Goal: Information Seeking & Learning: Check status

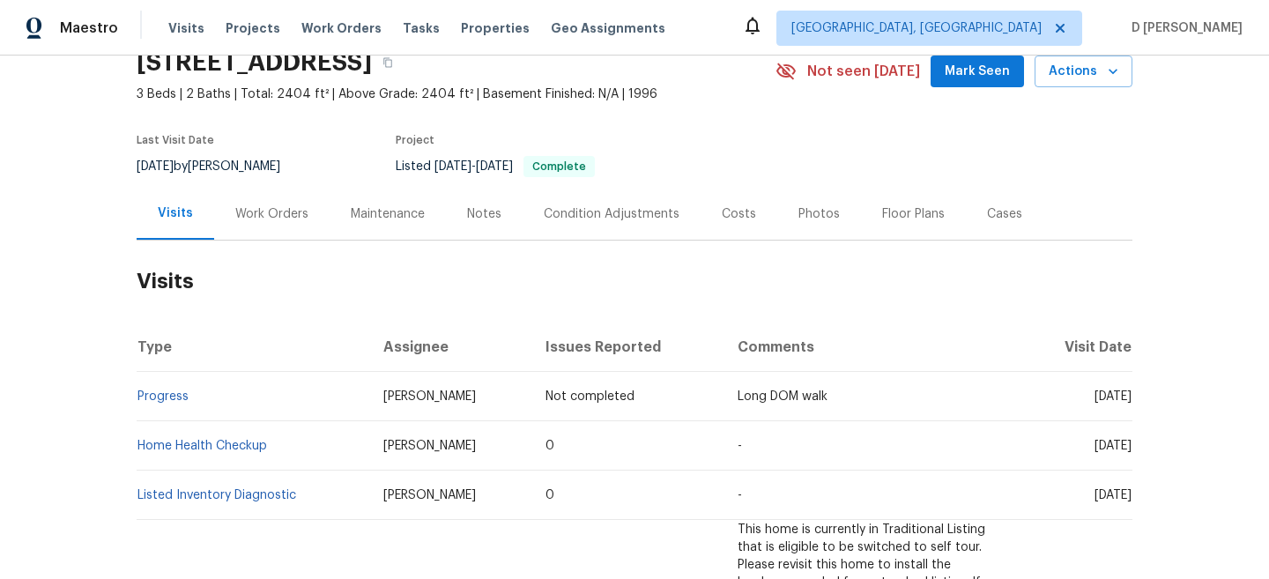
scroll to position [78, 0]
click at [279, 221] on div "Work Orders" at bounding box center [271, 215] width 73 height 18
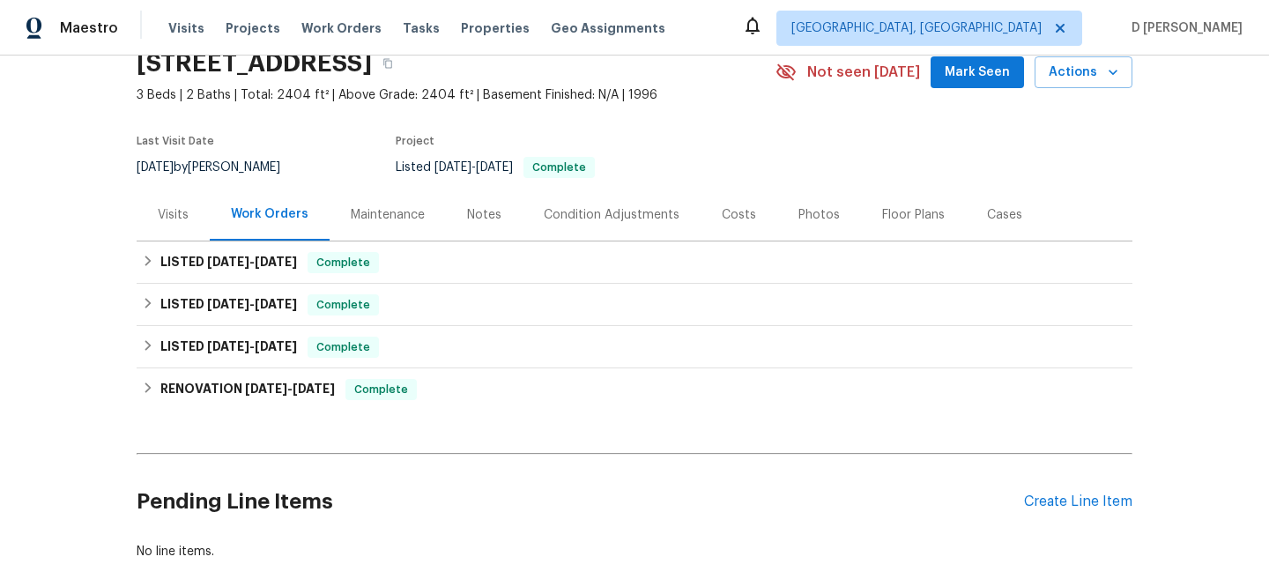
click at [184, 218] on div "Visits" at bounding box center [173, 215] width 31 height 18
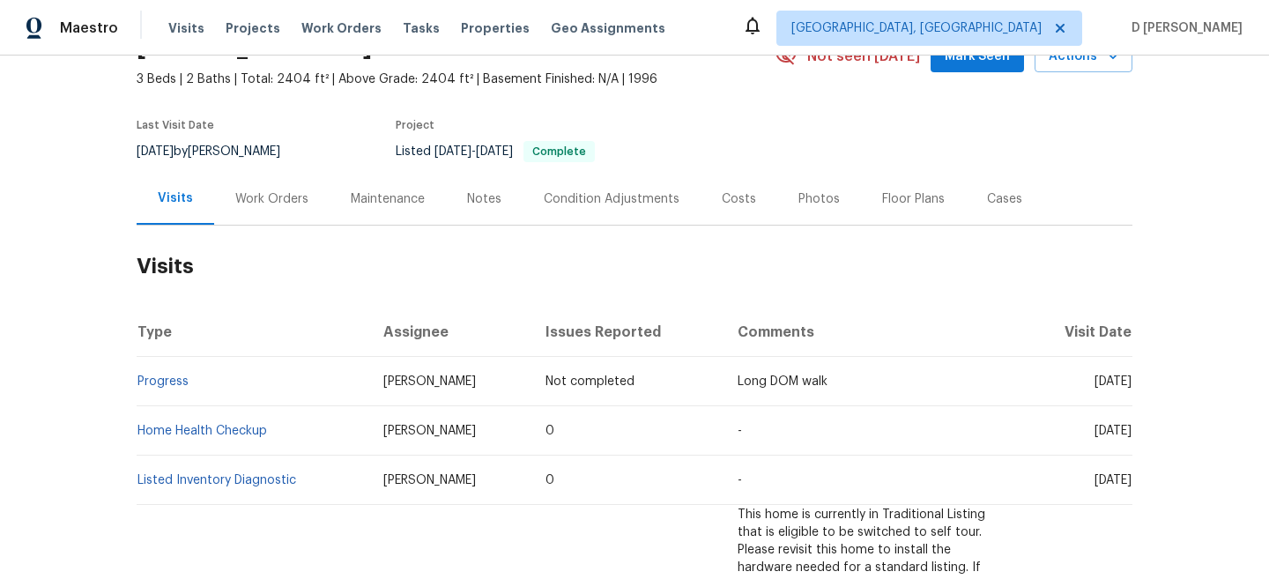
scroll to position [108, 0]
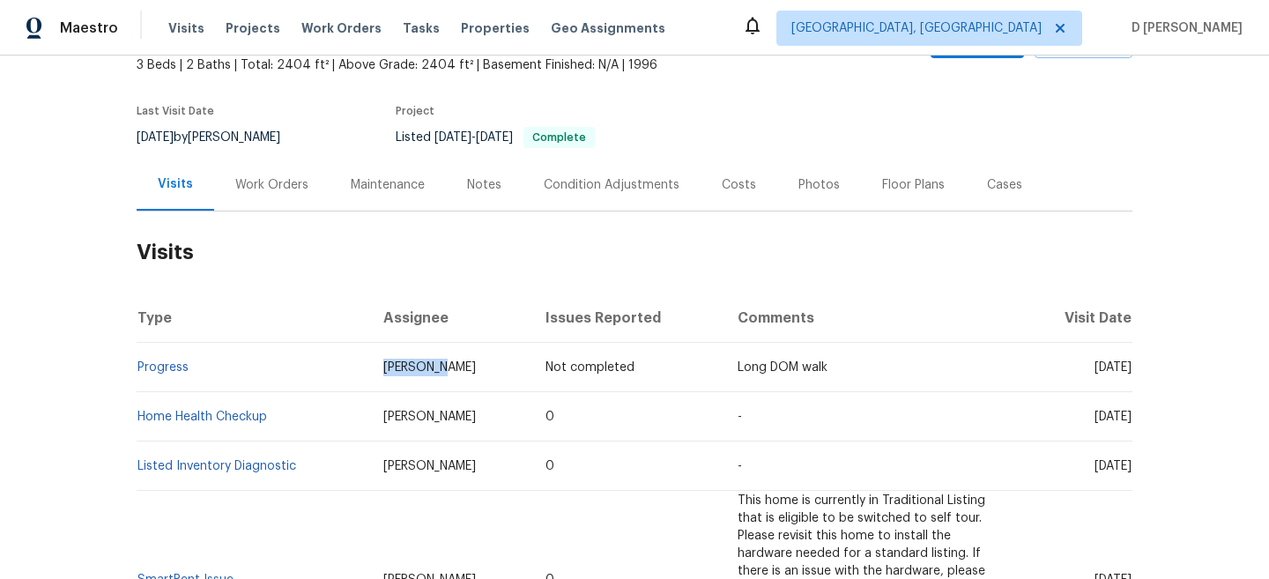
drag, startPoint x: 367, startPoint y: 366, endPoint x: 465, endPoint y: 367, distance: 98.7
click at [465, 367] on td "[PERSON_NAME]" at bounding box center [450, 367] width 162 height 49
copy span "[PERSON_NAME]"
drag, startPoint x: 196, startPoint y: 362, endPoint x: 138, endPoint y: 362, distance: 57.3
click at [138, 362] on td "Progress" at bounding box center [253, 367] width 233 height 49
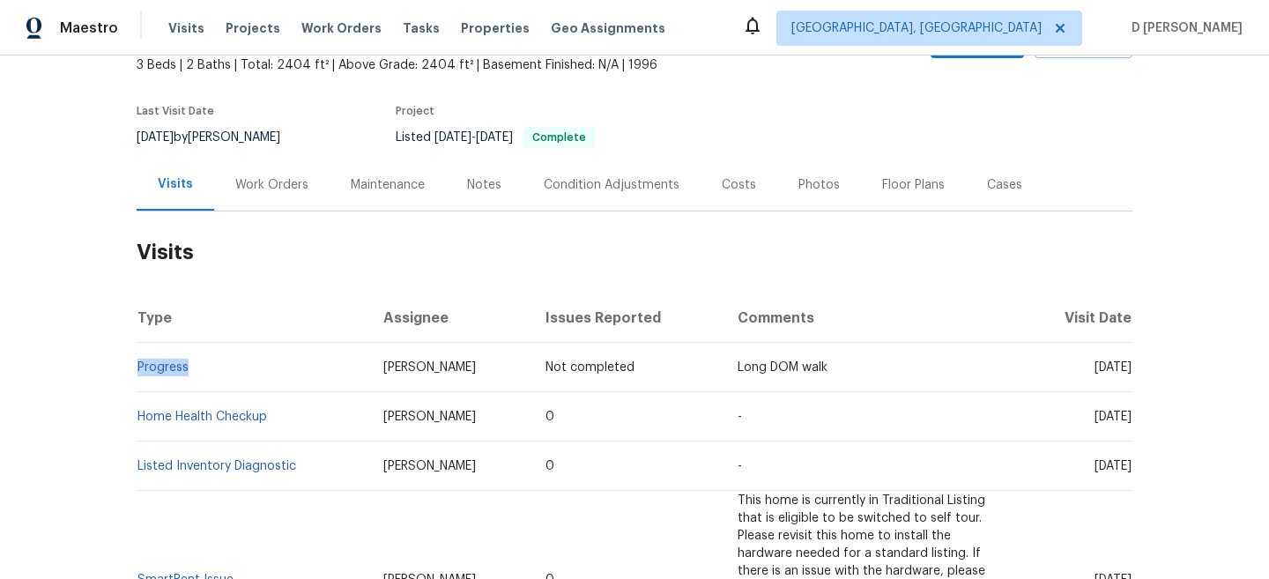
copy link "Progress"
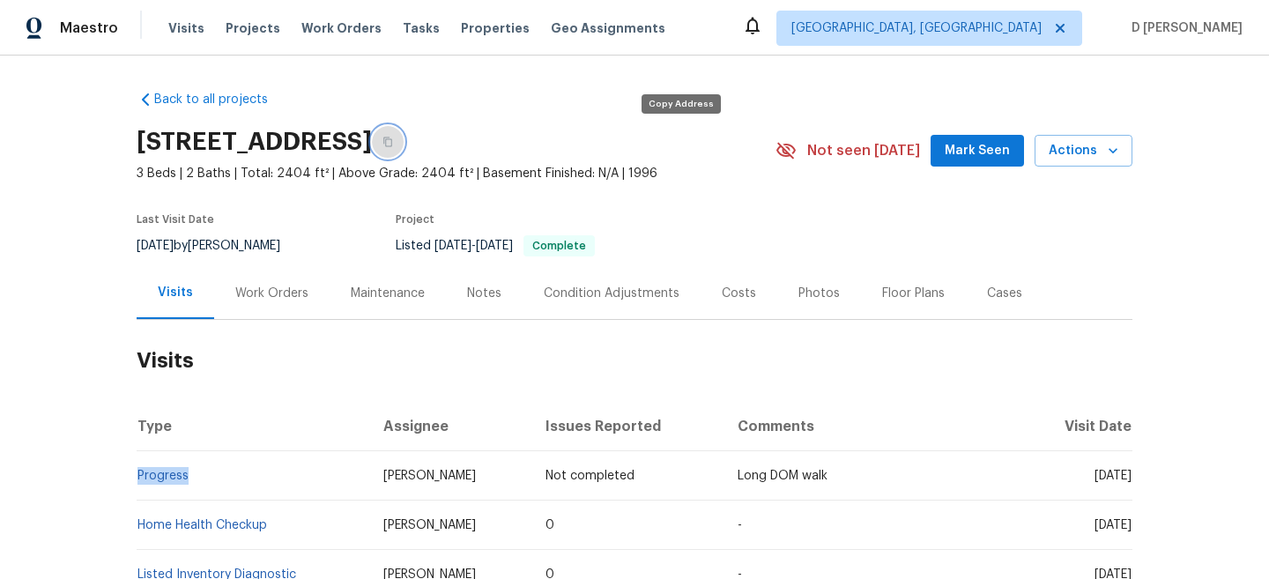
click at [393, 140] on icon "button" at bounding box center [388, 142] width 11 height 11
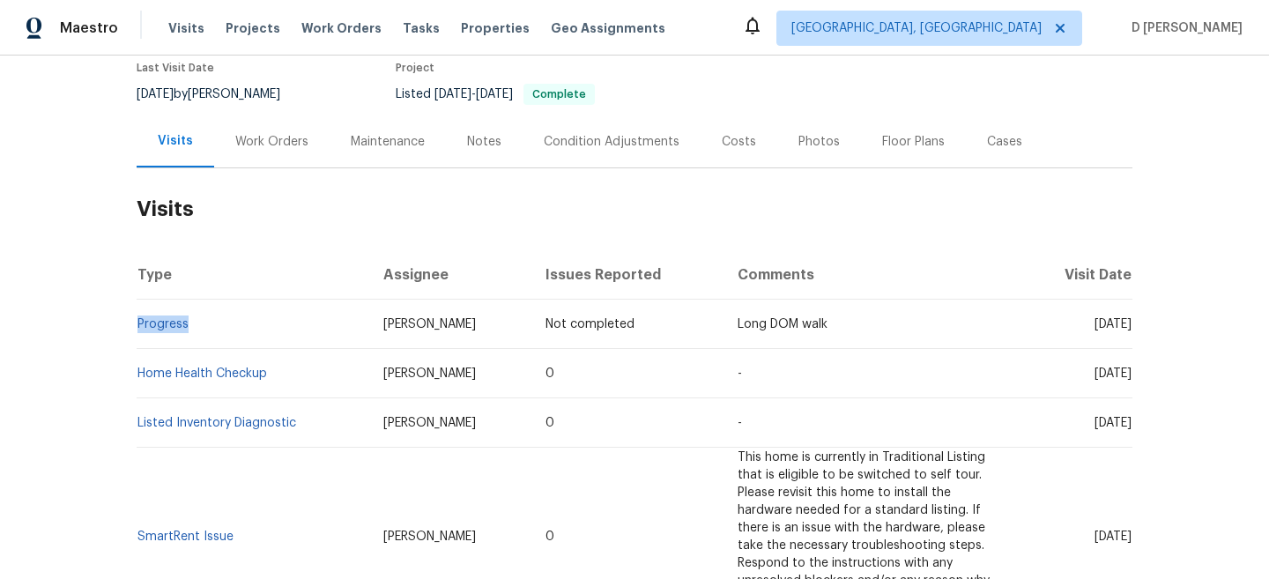
scroll to position [151, 0]
drag, startPoint x: 1061, startPoint y: 376, endPoint x: 1099, endPoint y: 376, distance: 38.8
click at [1099, 376] on span "[DATE]" at bounding box center [1113, 374] width 37 height 12
copy span "[DATE]"
drag, startPoint x: 196, startPoint y: 325, endPoint x: 138, endPoint y: 320, distance: 57.5
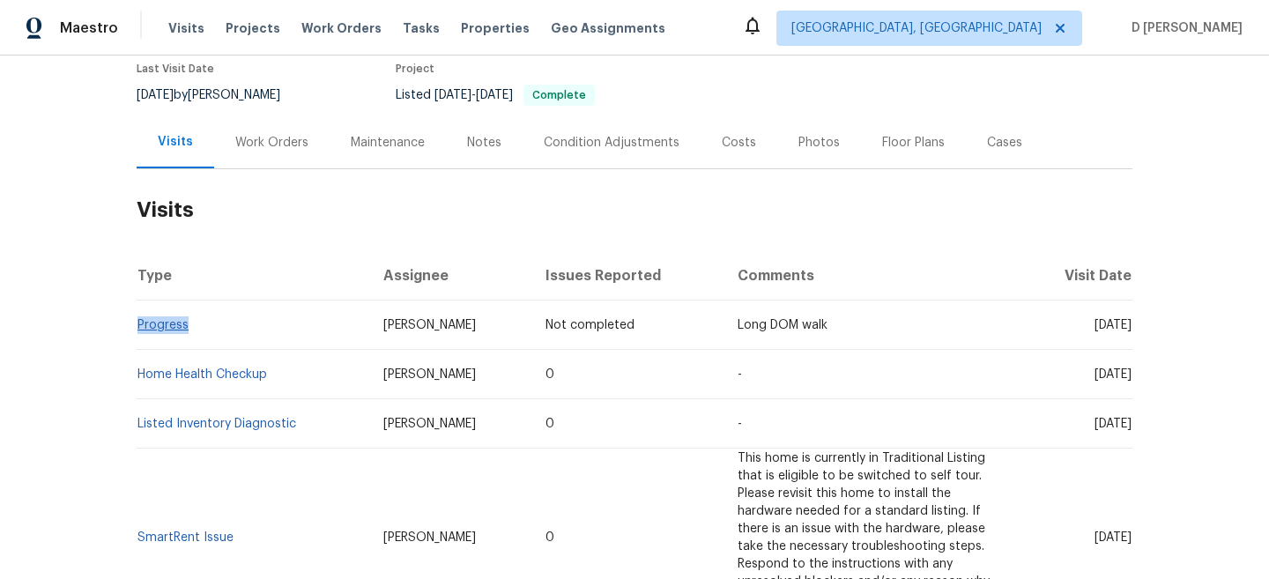
click at [138, 320] on td "Progress" at bounding box center [253, 325] width 233 height 49
copy link "Progress"
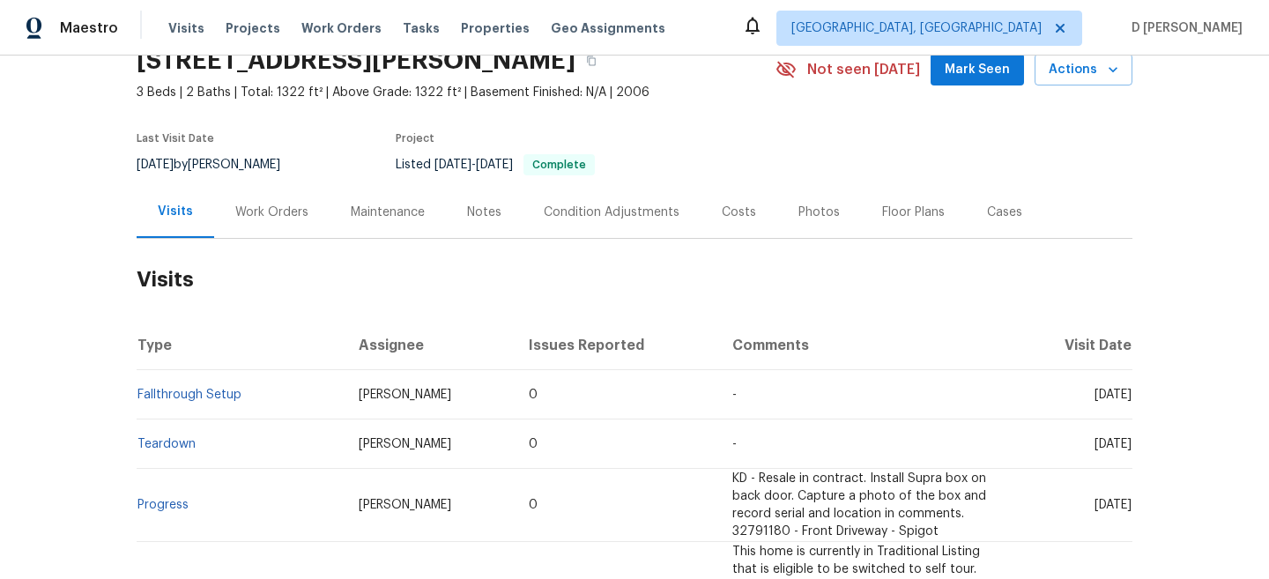
scroll to position [82, 0]
click at [255, 218] on div "Work Orders" at bounding box center [271, 212] width 73 height 18
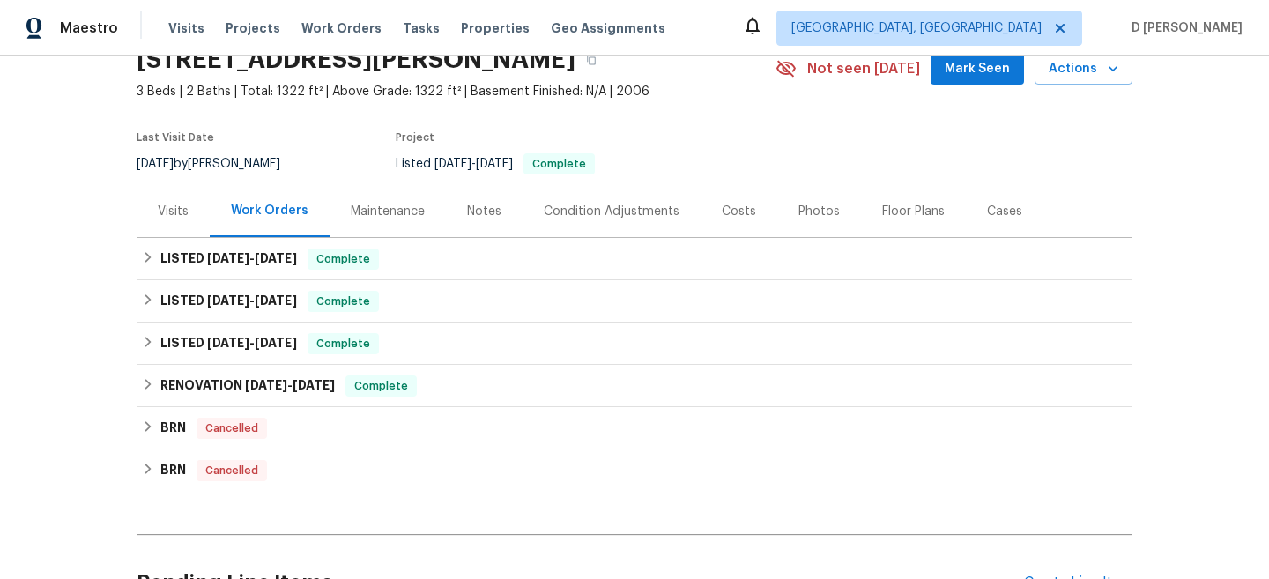
click at [163, 215] on div "Visits" at bounding box center [173, 212] width 31 height 18
